Goal: Task Accomplishment & Management: Manage account settings

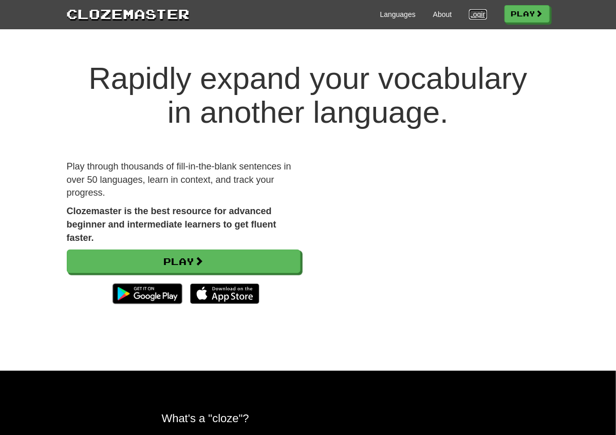
click at [486, 16] on link "Login" at bounding box center [477, 14] width 17 height 10
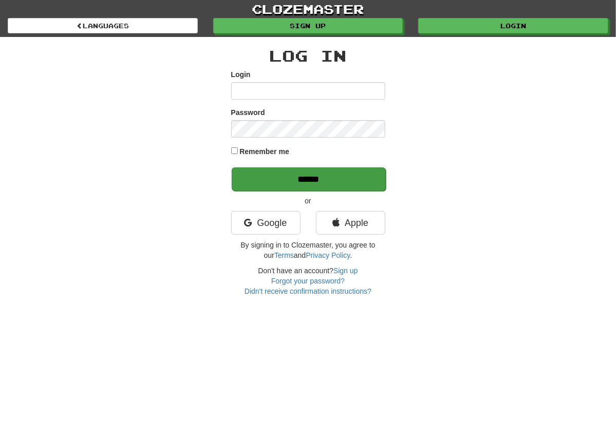
type input "**********"
click at [300, 173] on input "******" at bounding box center [309, 179] width 154 height 24
